Goal: Task Accomplishment & Management: Use online tool/utility

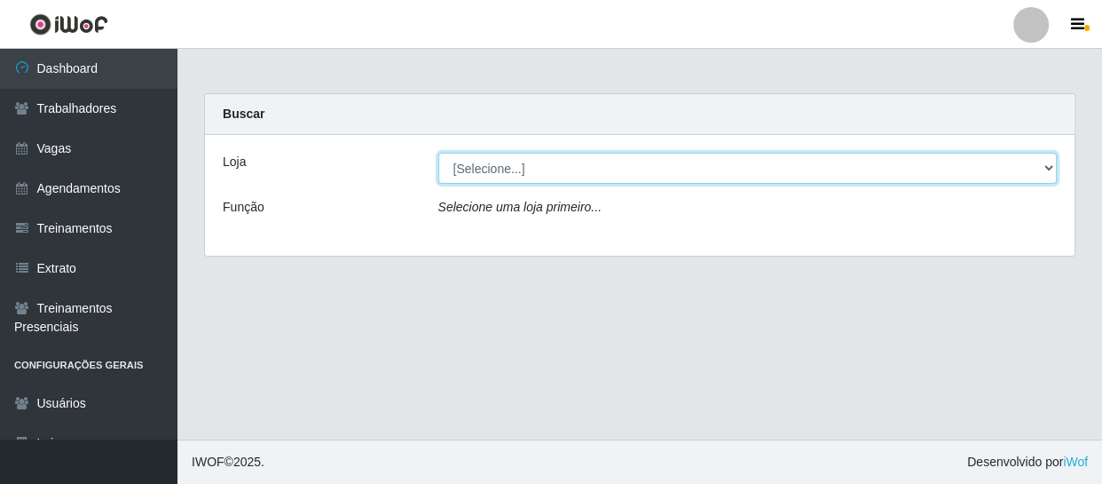
click at [498, 167] on select "[Selecione...] Varejão Supermercados" at bounding box center [747, 168] width 619 height 31
select select "237"
click at [438, 153] on select "[Selecione...] Varejão Supermercados" at bounding box center [747, 168] width 619 height 31
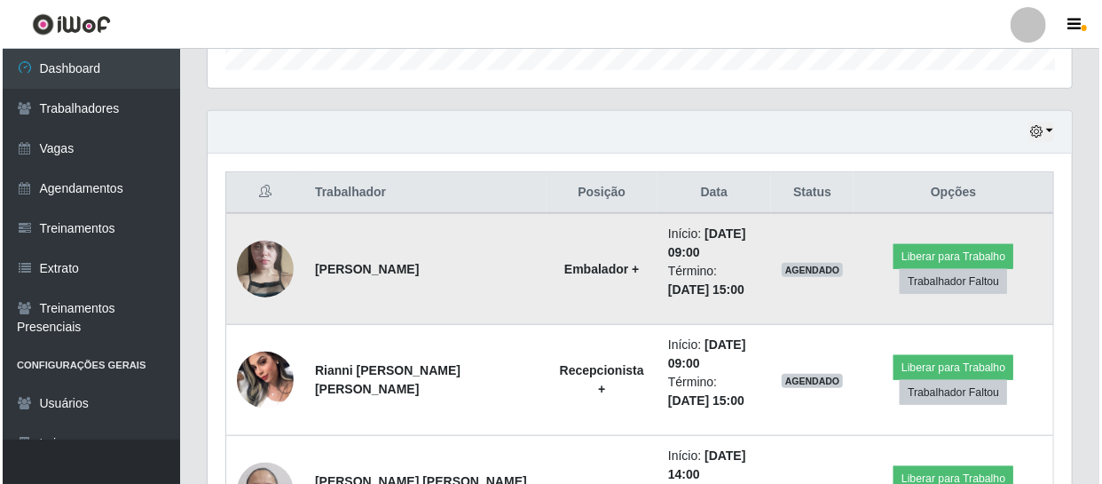
scroll to position [710, 0]
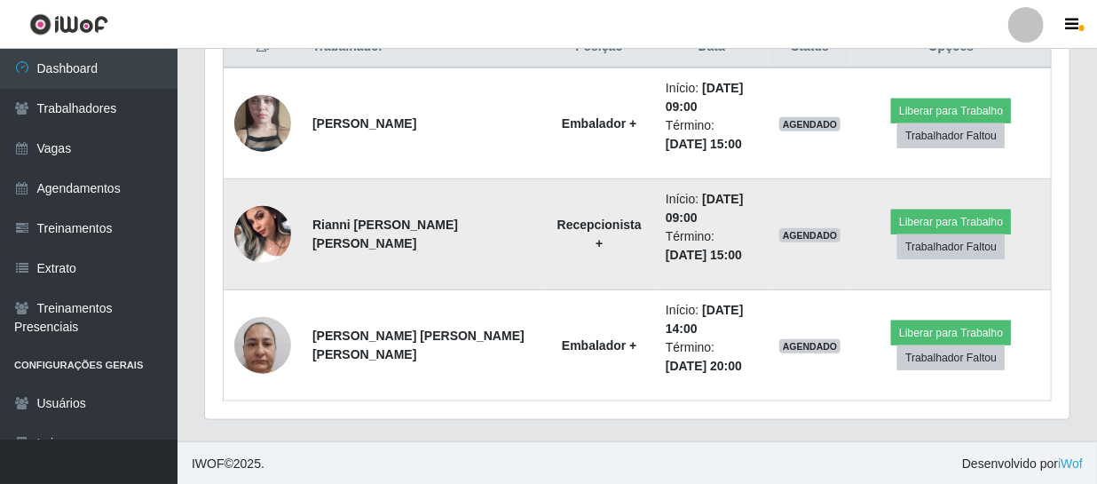
click at [272, 240] on img at bounding box center [262, 233] width 57 height 75
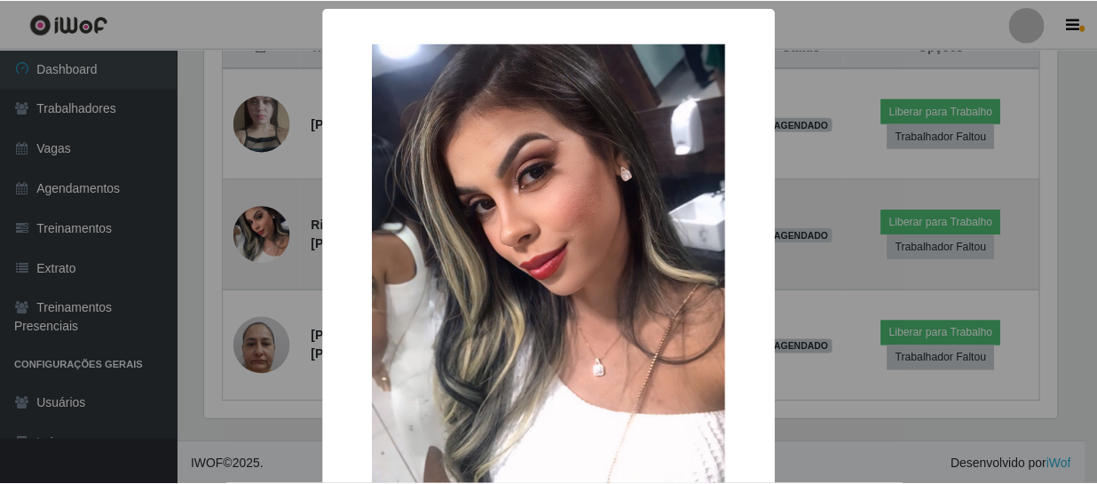
scroll to position [368, 856]
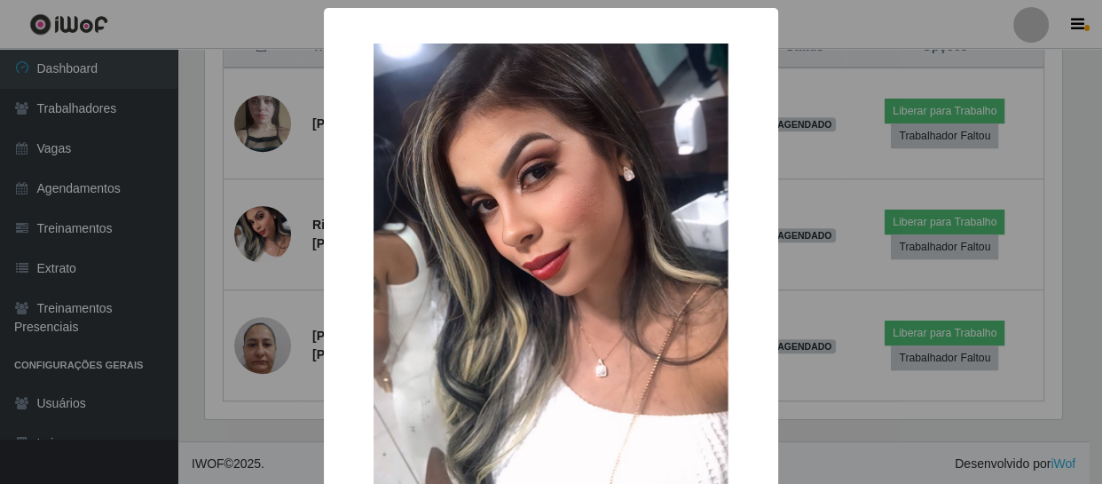
click at [264, 236] on div "× OK Cancel" at bounding box center [551, 242] width 1102 height 484
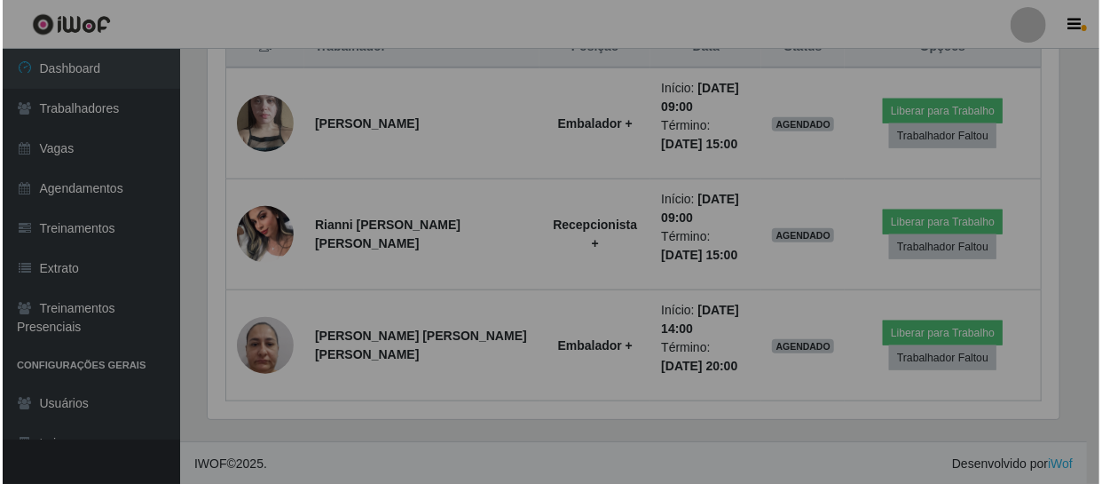
scroll to position [368, 864]
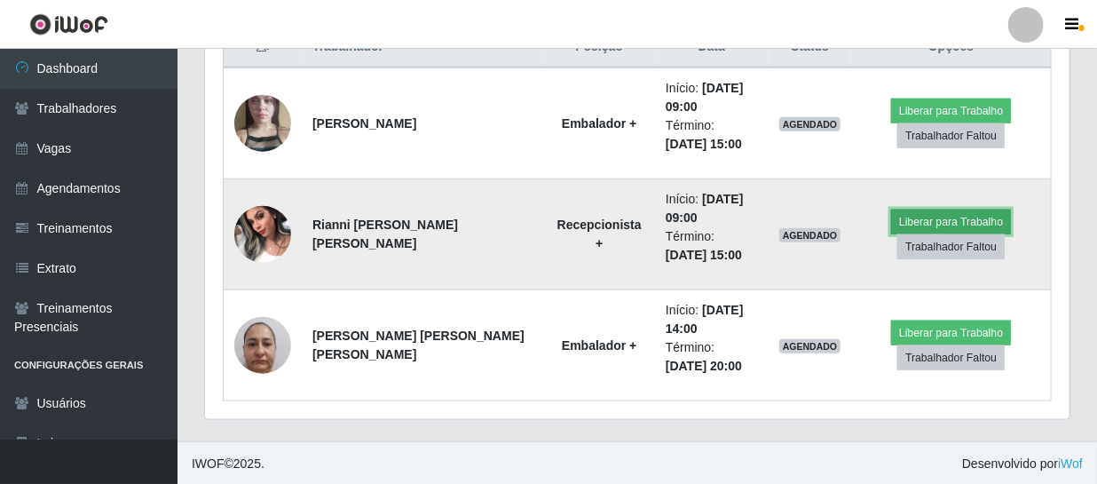
click at [944, 217] on button "Liberar para Trabalho" at bounding box center [951, 221] width 120 height 25
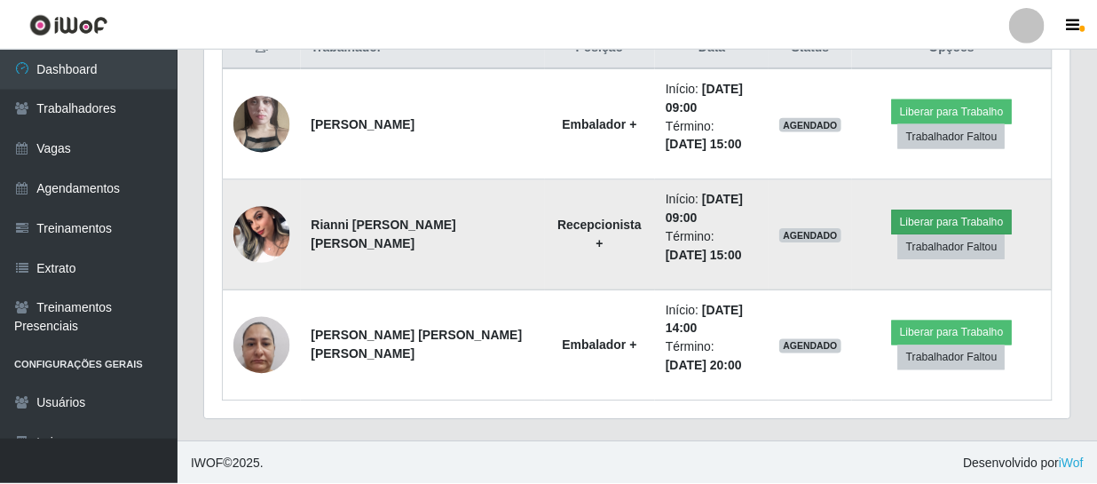
scroll to position [368, 856]
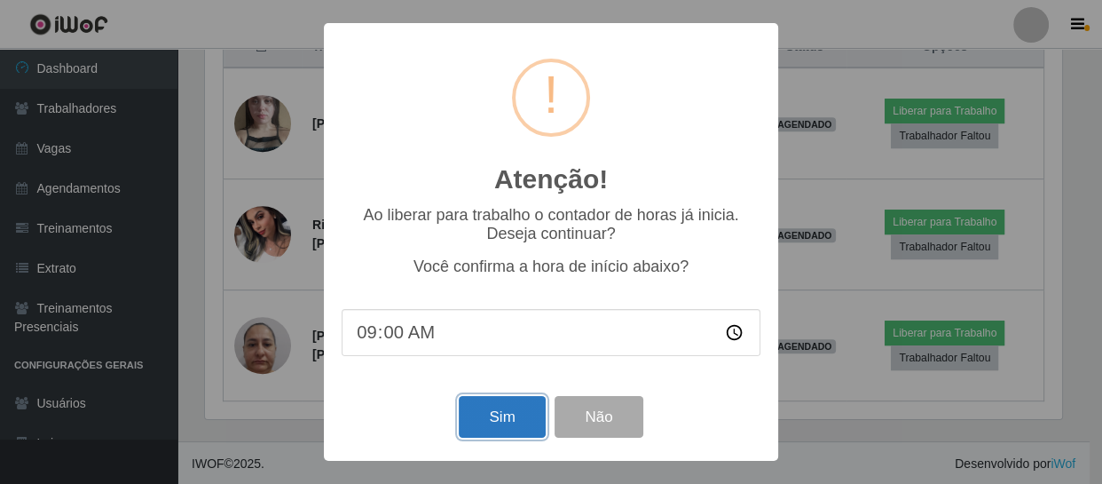
click at [522, 415] on button "Sim" at bounding box center [502, 417] width 86 height 42
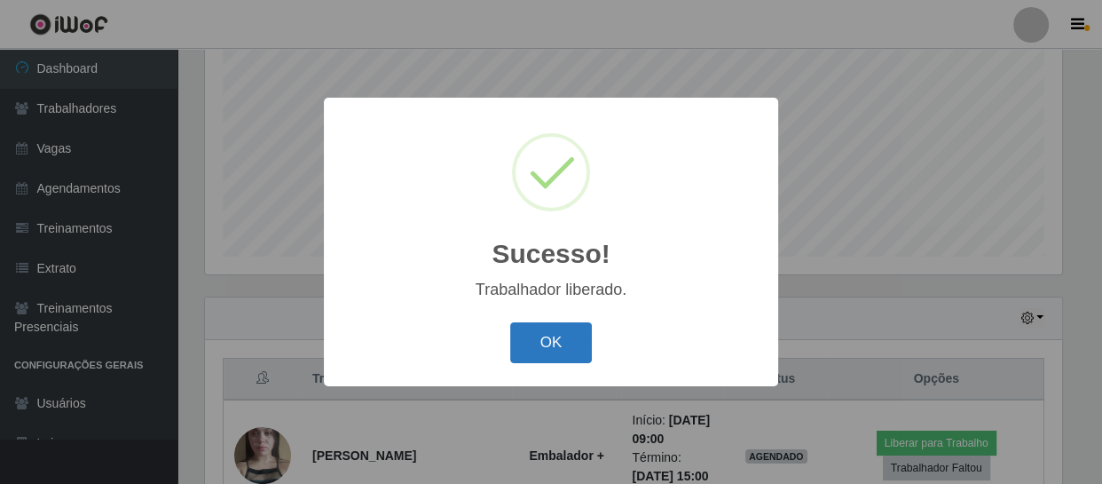
click at [559, 361] on button "OK" at bounding box center [551, 343] width 83 height 42
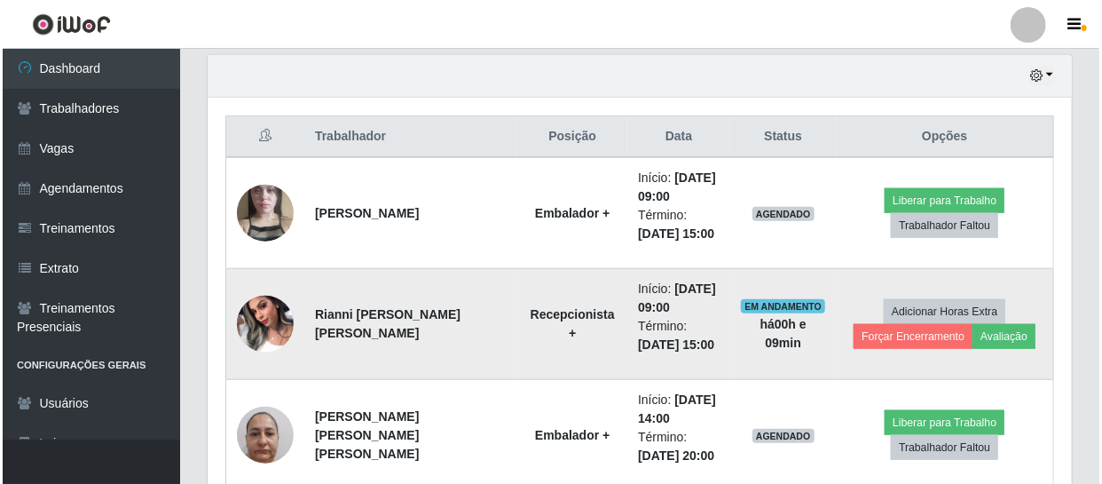
scroll to position [710, 0]
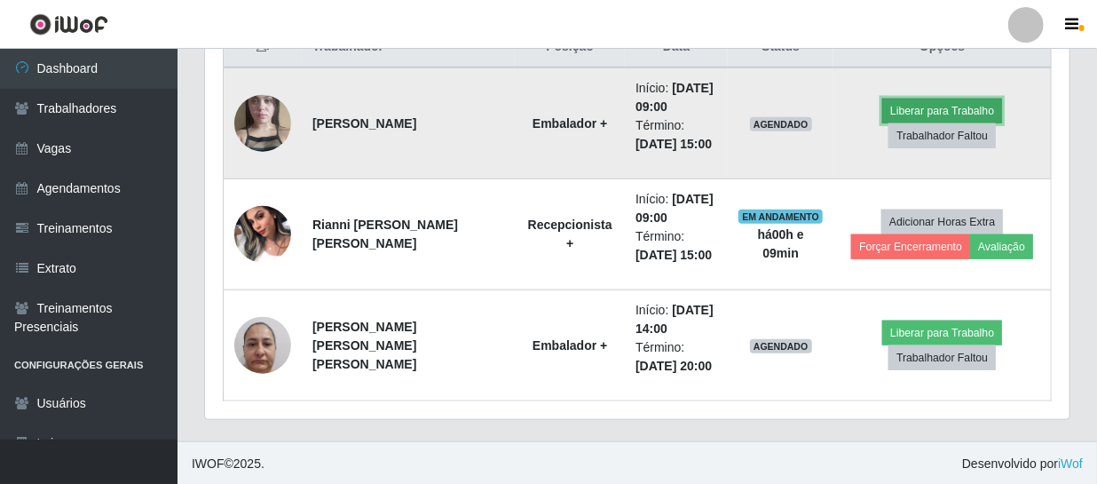
click at [916, 106] on button "Liberar para Trabalho" at bounding box center [942, 111] width 120 height 25
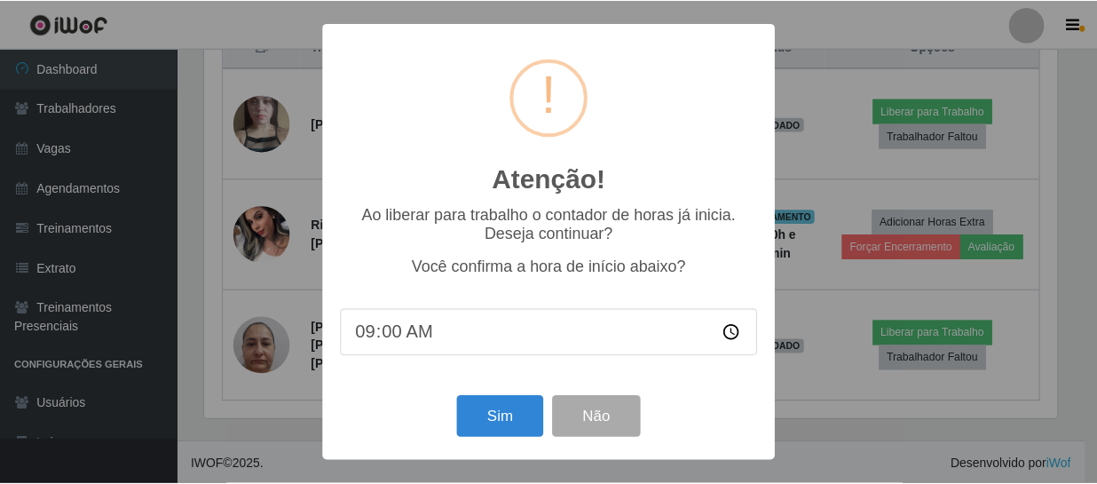
scroll to position [368, 856]
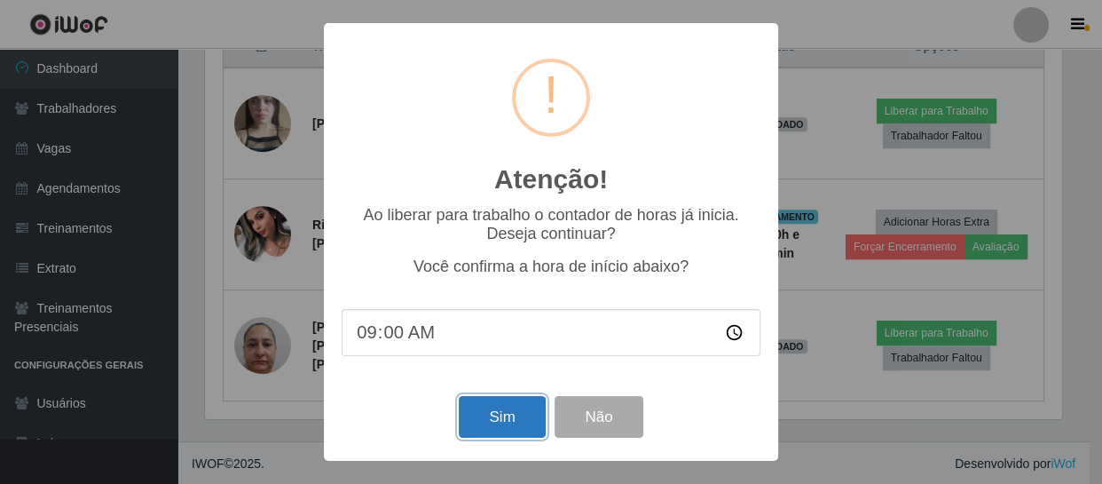
click at [479, 422] on button "Sim" at bounding box center [502, 417] width 86 height 42
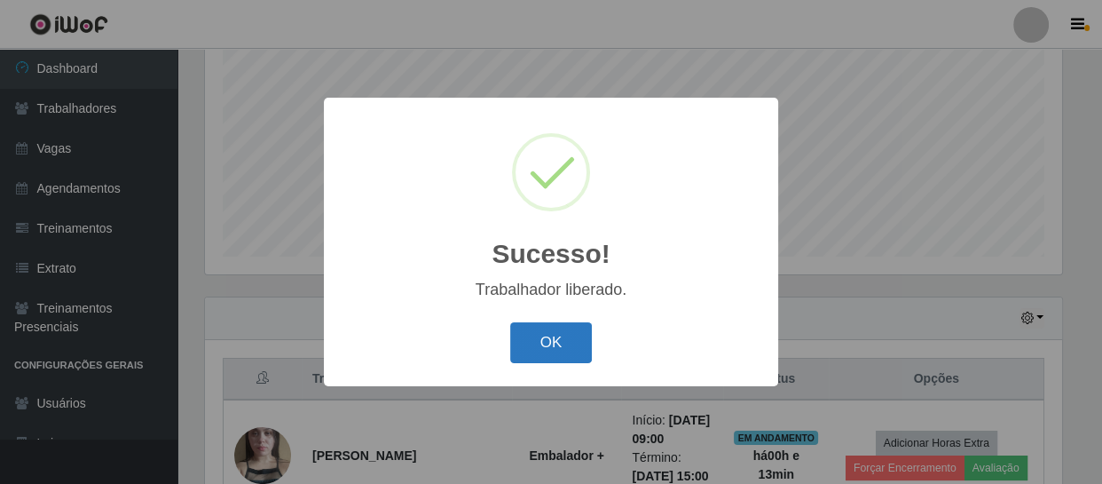
click at [566, 345] on button "OK" at bounding box center [551, 343] width 83 height 42
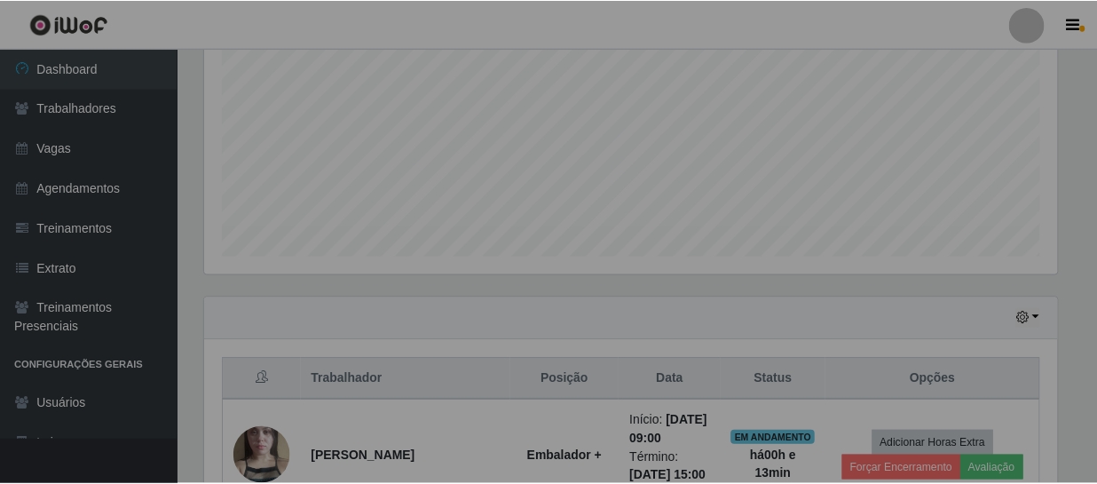
scroll to position [368, 864]
